Goal: Task Accomplishment & Management: Use online tool/utility

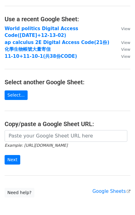
scroll to position [57, 0]
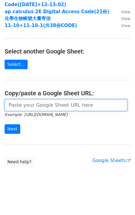
click at [27, 108] on input "url" at bounding box center [66, 105] width 123 height 12
paste input "[URL][DOMAIN_NAME]"
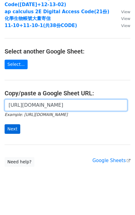
type input "[URL][DOMAIN_NAME]"
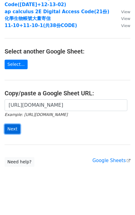
click at [17, 125] on input "Next" at bounding box center [13, 129] width 16 height 10
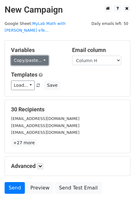
click at [43, 56] on link "Copy/paste..." at bounding box center [29, 61] width 37 height 10
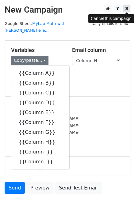
click at [127, 9] on icon at bounding box center [126, 8] width 3 height 4
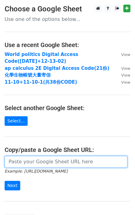
click at [34, 162] on input "url" at bounding box center [66, 162] width 123 height 12
paste input "https://docs.google.com/spreadsheets/d/1PIeX7fe35TVDBkFWRJp-igx3TYXXB5smDM22ntP…"
type input "https://docs.google.com/spreadsheets/d/1PIeX7fe35TVDBkFWRJp-igx3TYXXB5smDM22ntP…"
click at [5, 181] on input "Next" at bounding box center [13, 186] width 16 height 10
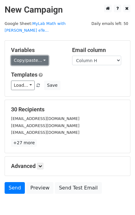
click at [43, 56] on link "Copy/paste..." at bounding box center [29, 61] width 37 height 10
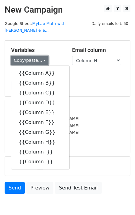
click at [43, 56] on link "Copy/paste..." at bounding box center [29, 61] width 37 height 10
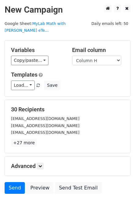
click at [80, 71] on div "Templates Load... No templates saved Save" at bounding box center [67, 80] width 122 height 19
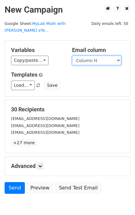
click at [110, 56] on select "Column A Column B Column C Column D Column E Column F Column G Column H Column …" at bounding box center [96, 61] width 49 height 10
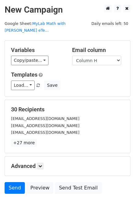
click at [62, 72] on div "Templates Load... No templates saved Save" at bounding box center [67, 80] width 122 height 19
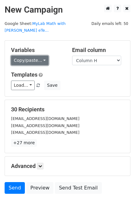
click at [38, 56] on link "Copy/paste..." at bounding box center [29, 61] width 37 height 10
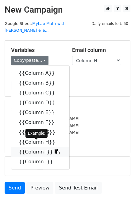
click at [55, 149] on icon at bounding box center [57, 151] width 5 height 5
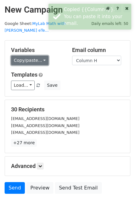
click at [45, 56] on link "Copy/paste..." at bounding box center [29, 61] width 37 height 10
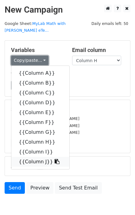
scroll to position [23, 0]
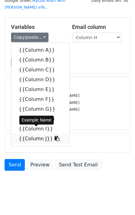
click at [55, 136] on icon at bounding box center [57, 138] width 5 height 5
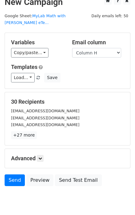
scroll to position [0, 0]
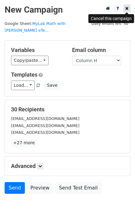
click at [127, 10] on icon at bounding box center [126, 8] width 3 height 4
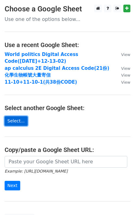
click at [17, 119] on link "Select..." at bounding box center [16, 121] width 23 height 10
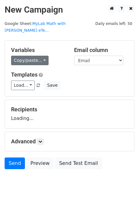
click at [42, 56] on link "Copy/paste..." at bounding box center [29, 61] width 37 height 10
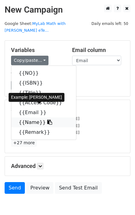
click at [47, 120] on icon at bounding box center [49, 122] width 5 height 5
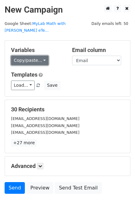
click at [43, 56] on link "Copy/paste..." at bounding box center [29, 61] width 37 height 10
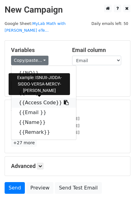
click at [64, 100] on icon at bounding box center [66, 102] width 5 height 5
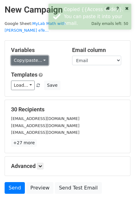
click at [45, 56] on link "Copy/paste..." at bounding box center [29, 61] width 37 height 10
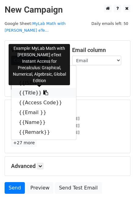
click at [43, 90] on icon at bounding box center [45, 92] width 5 height 5
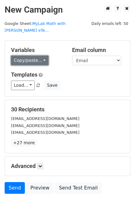
click at [44, 56] on link "Copy/paste..." at bounding box center [29, 61] width 37 height 10
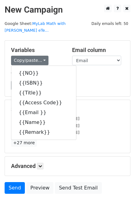
scroll to position [23, 0]
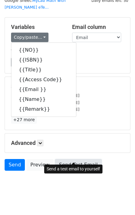
click at [62, 159] on link "Send Test Email" at bounding box center [78, 165] width 47 height 12
